Goal: Information Seeking & Learning: Check status

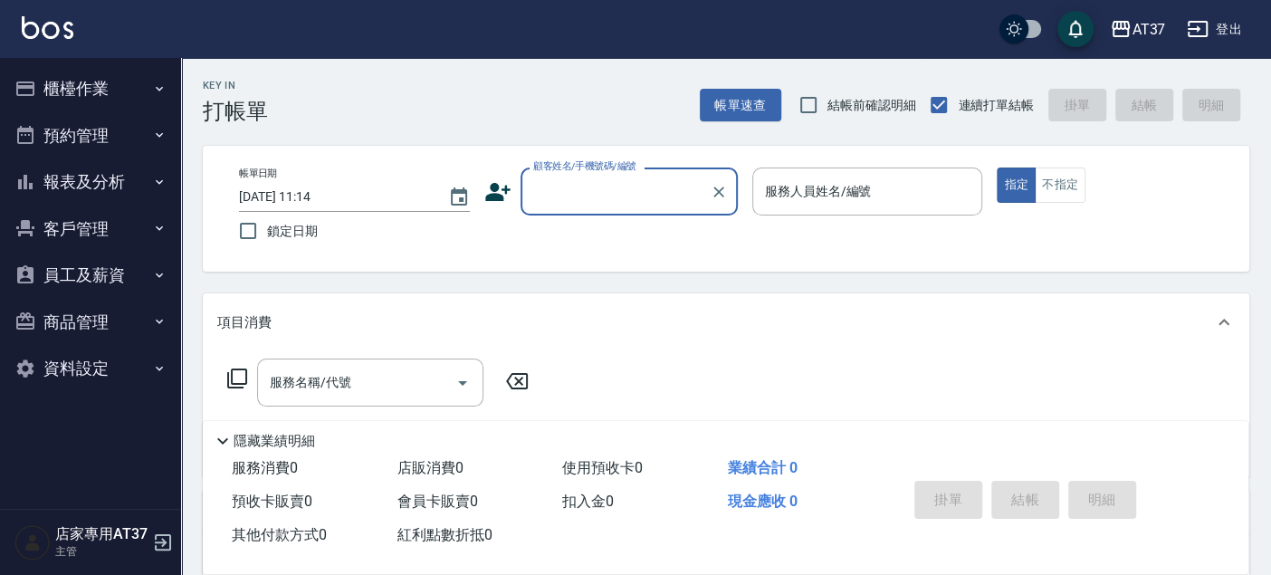
click at [146, 89] on button "櫃檯作業" at bounding box center [90, 88] width 167 height 47
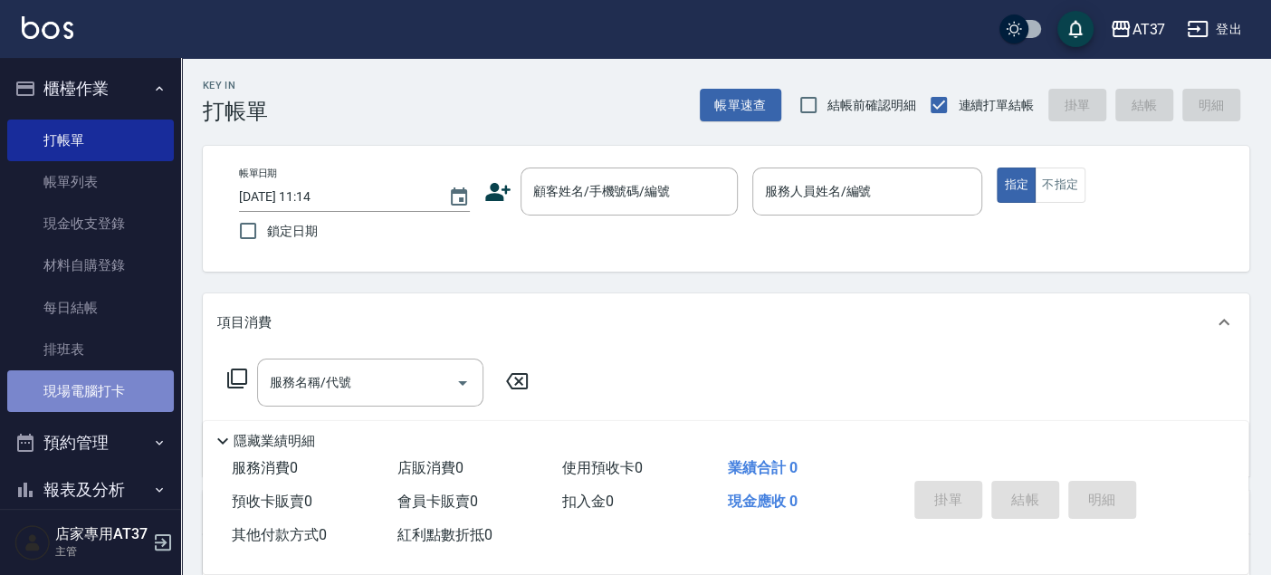
click at [104, 386] on link "現場電腦打卡" at bounding box center [90, 391] width 167 height 42
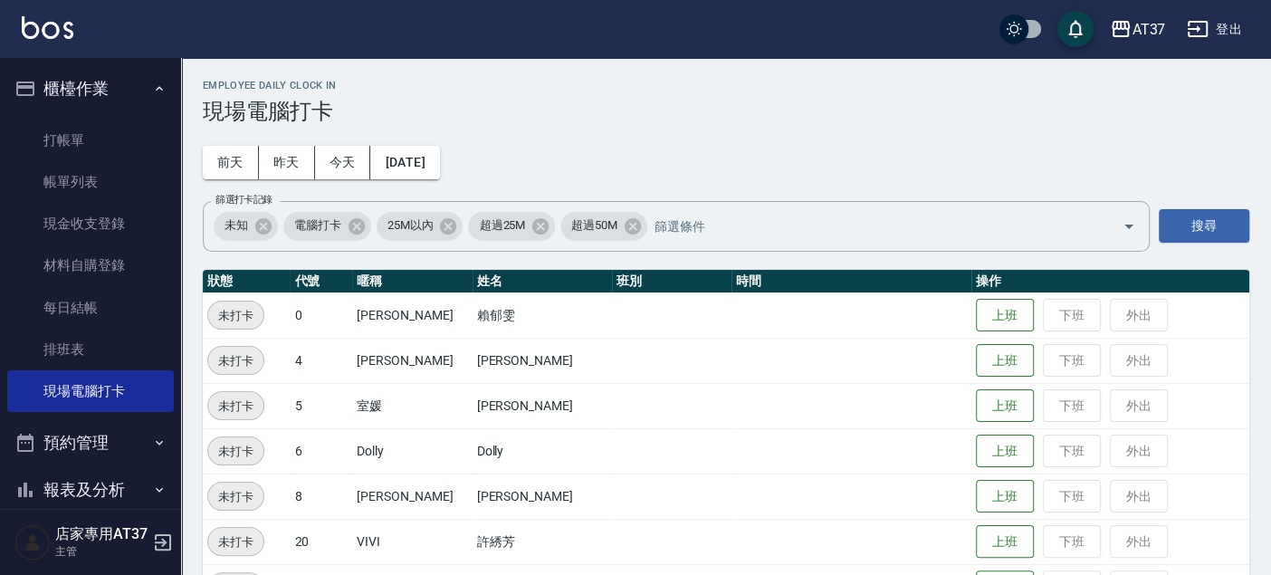
click at [990, 315] on button "上班" at bounding box center [1005, 315] width 58 height 33
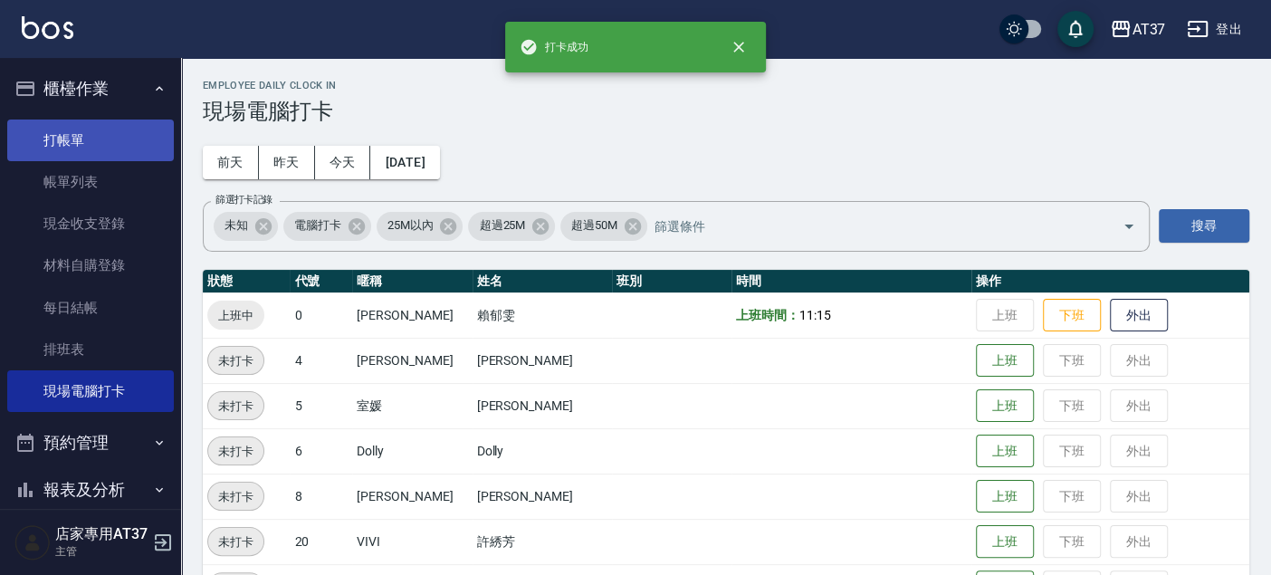
click at [134, 147] on link "打帳單" at bounding box center [90, 140] width 167 height 42
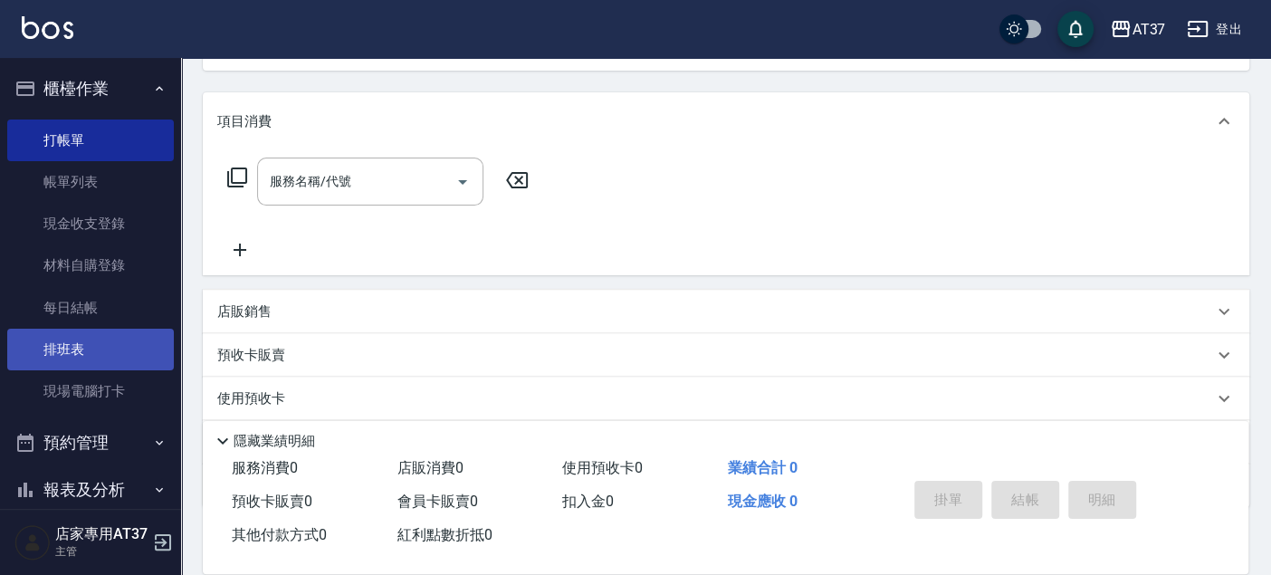
scroll to position [210, 0]
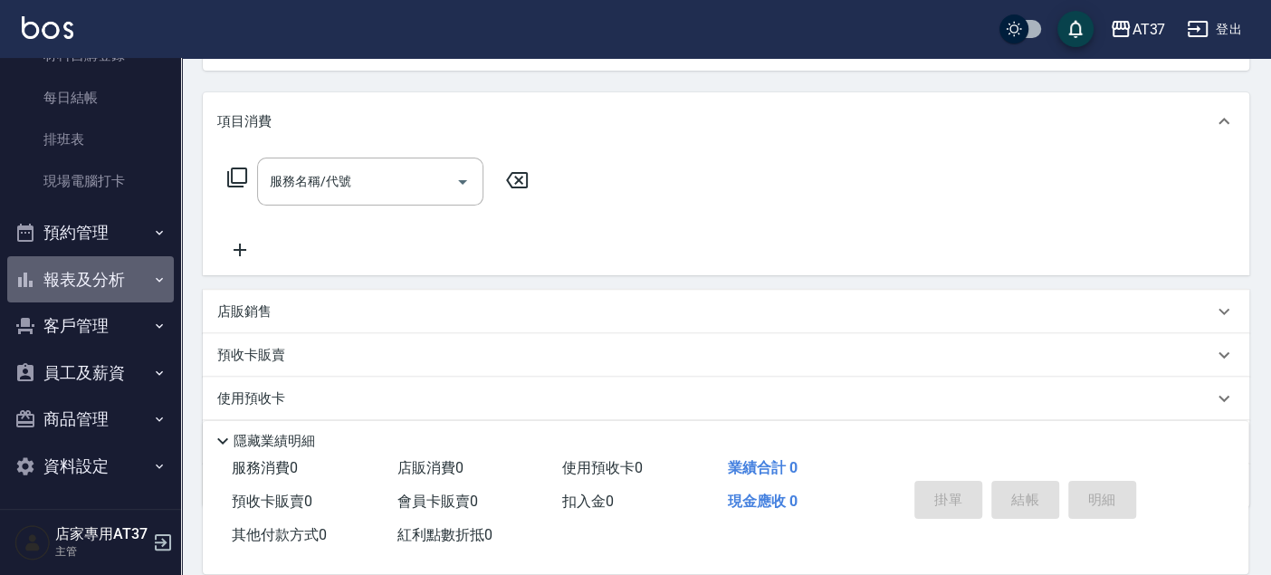
click at [115, 282] on button "報表及分析" at bounding box center [90, 279] width 167 height 47
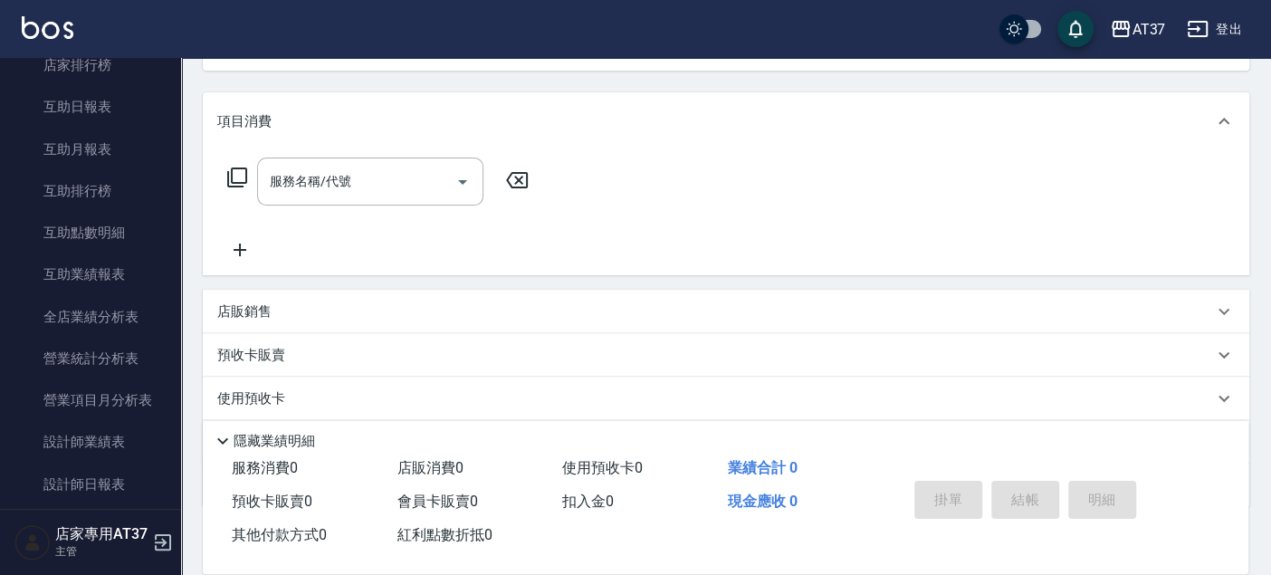
scroll to position [713, 0]
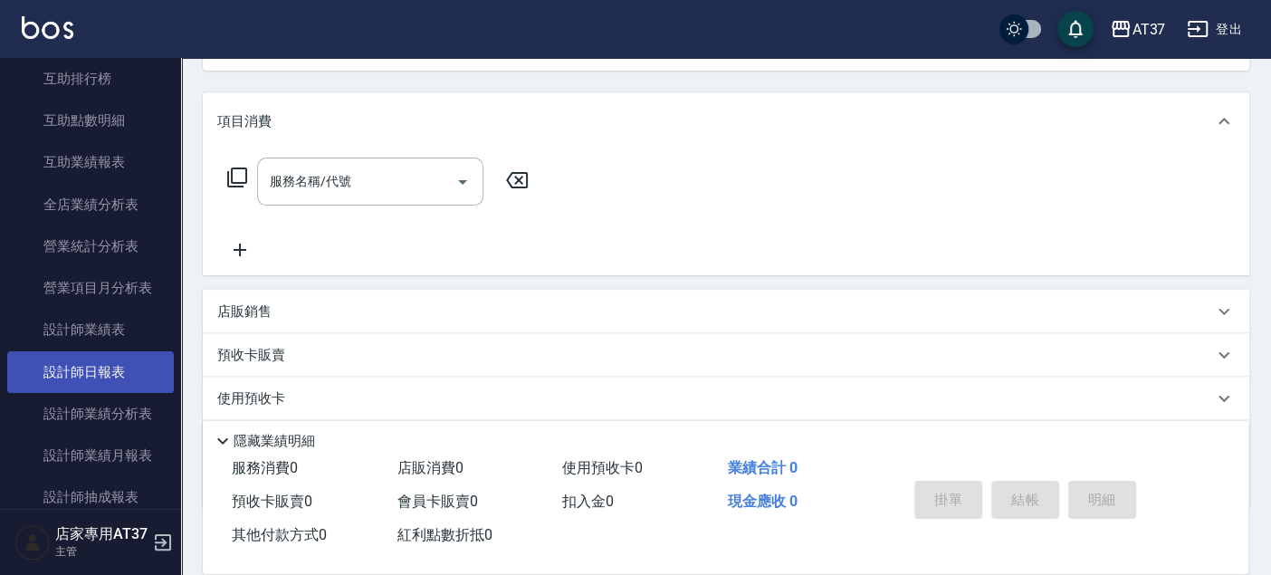
click at [120, 375] on link "設計師日報表" at bounding box center [90, 372] width 167 height 42
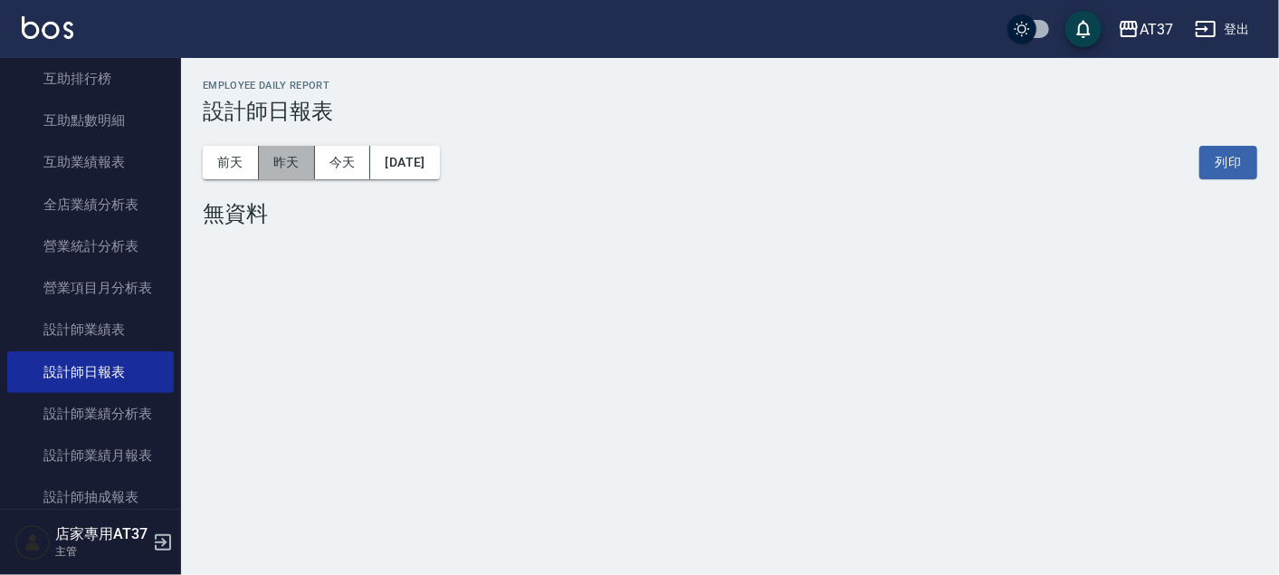
click at [288, 161] on button "昨天" at bounding box center [287, 162] width 56 height 33
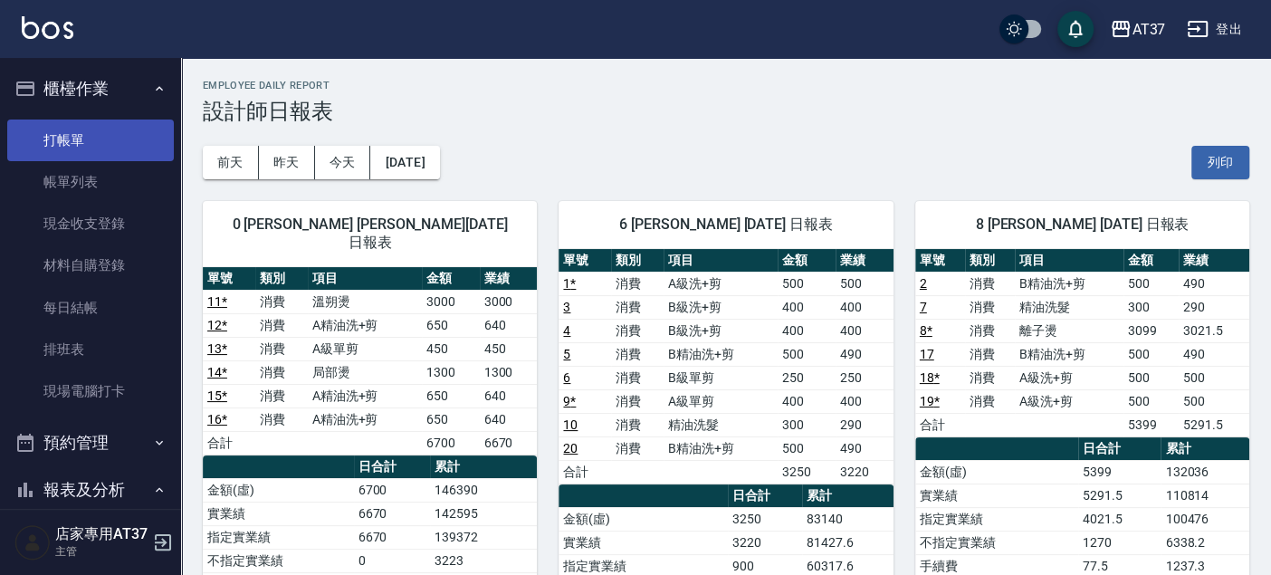
click at [100, 134] on link "打帳單" at bounding box center [90, 140] width 167 height 42
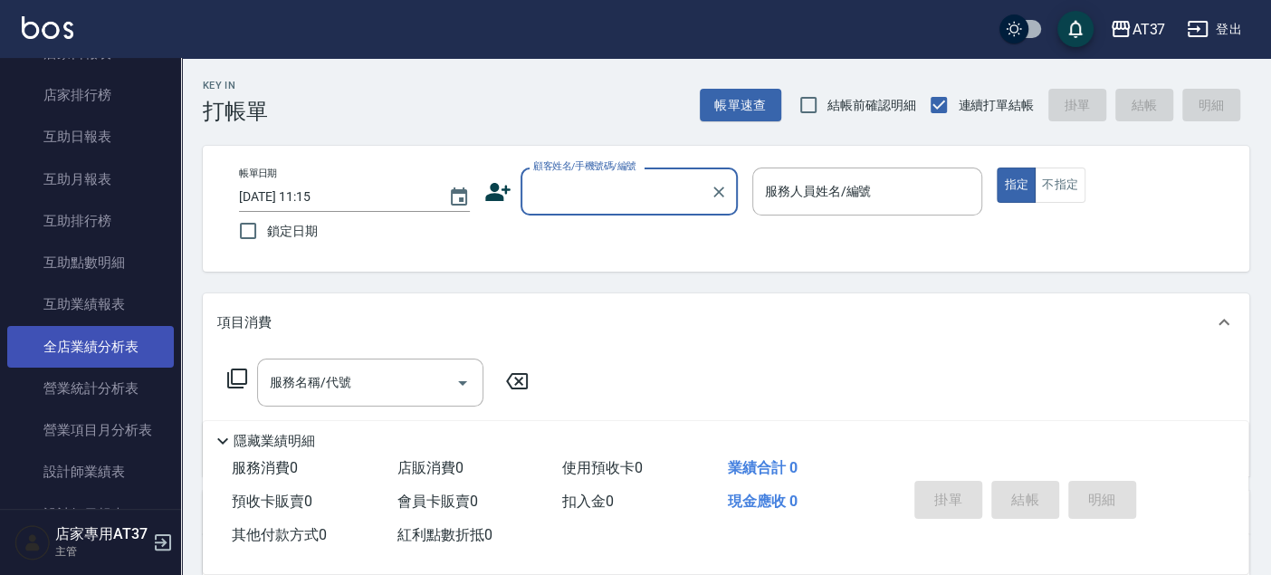
scroll to position [603, 0]
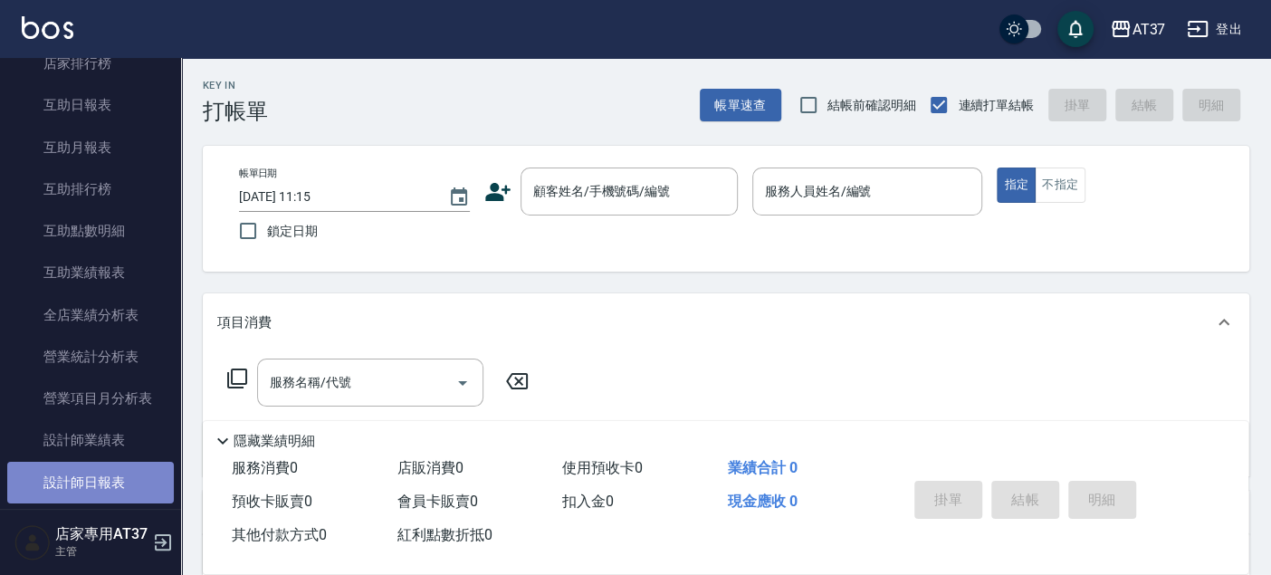
click at [147, 477] on link "設計師日報表" at bounding box center [90, 483] width 167 height 42
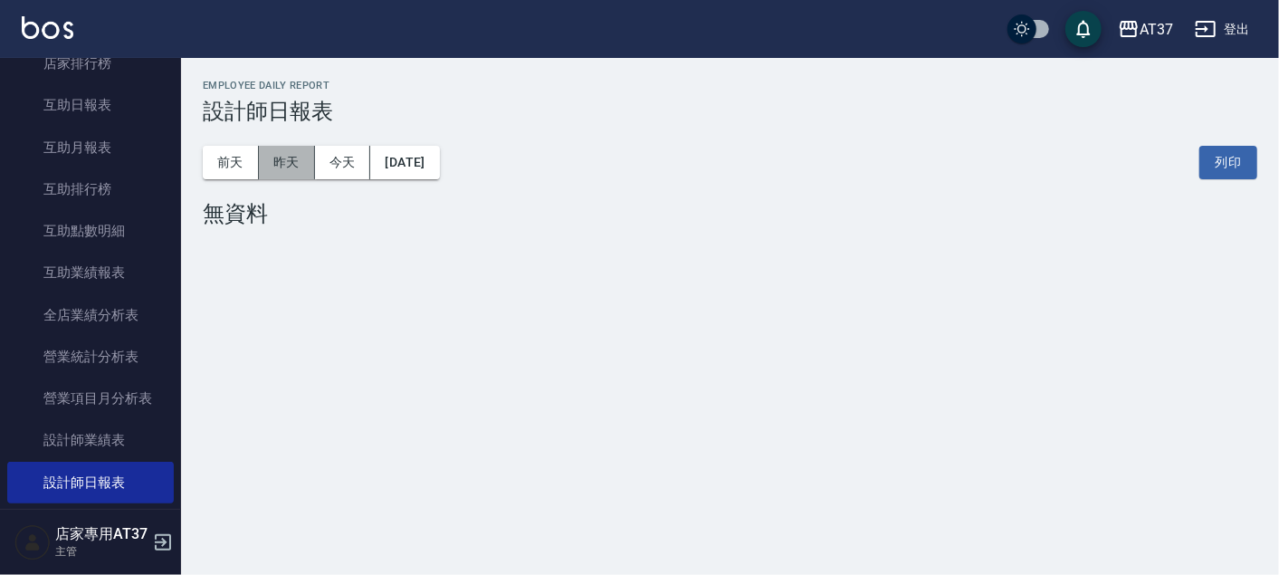
click at [303, 167] on button "昨天" at bounding box center [287, 162] width 56 height 33
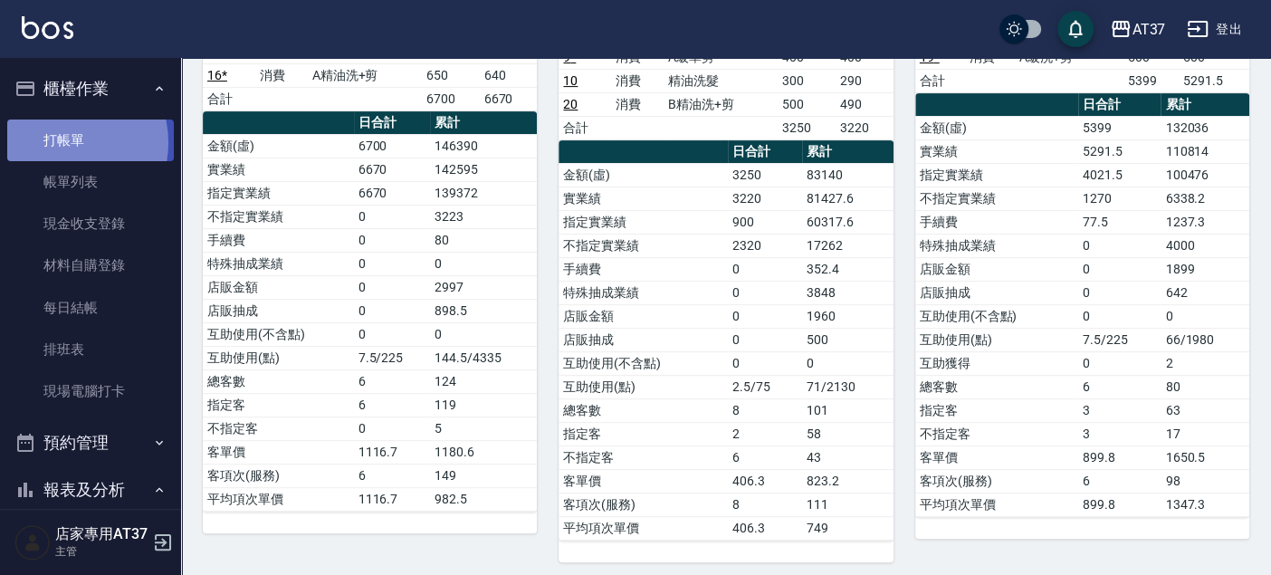
click at [64, 142] on link "打帳單" at bounding box center [90, 140] width 167 height 42
